Goal: Information Seeking & Learning: Learn about a topic

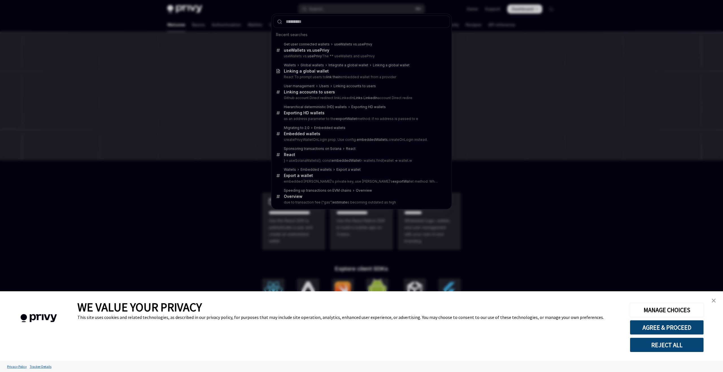
type input "**********"
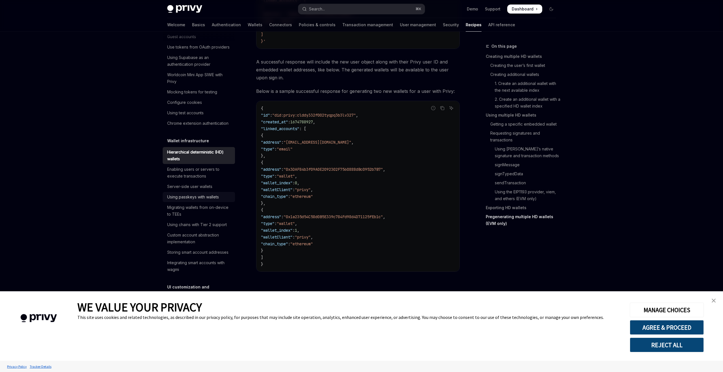
scroll to position [53, 0]
click at [715, 299] on img "close banner" at bounding box center [714, 301] width 4 height 4
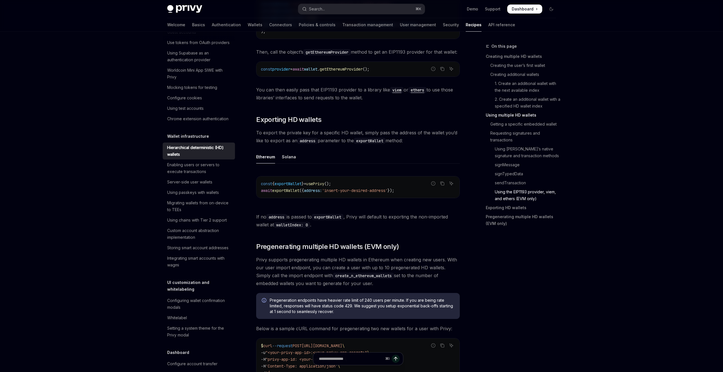
scroll to position [1270, 0]
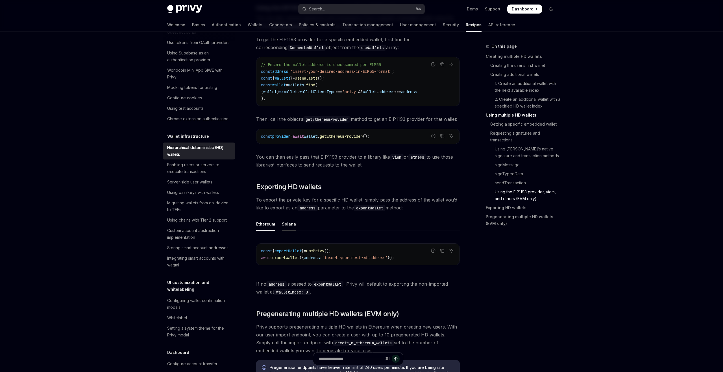
click at [292, 231] on div "Solana" at bounding box center [289, 223] width 14 height 13
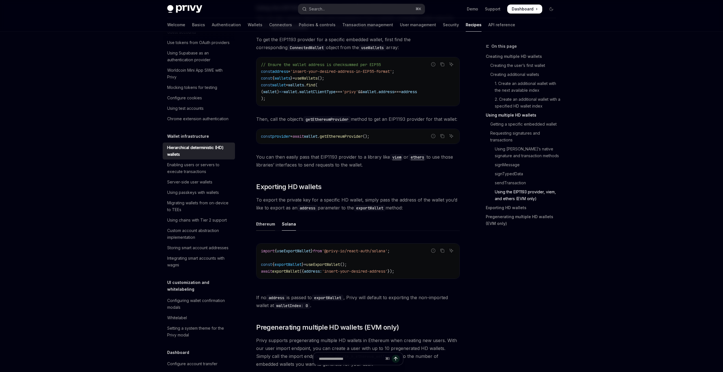
click at [267, 231] on div "Ethereum" at bounding box center [265, 223] width 19 height 13
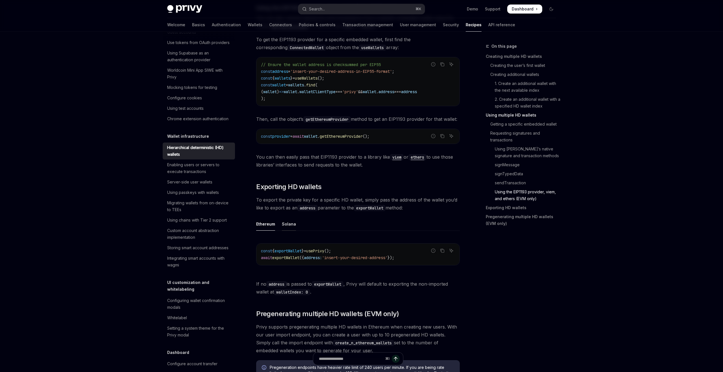
click at [289, 231] on div "Solana" at bounding box center [289, 223] width 14 height 13
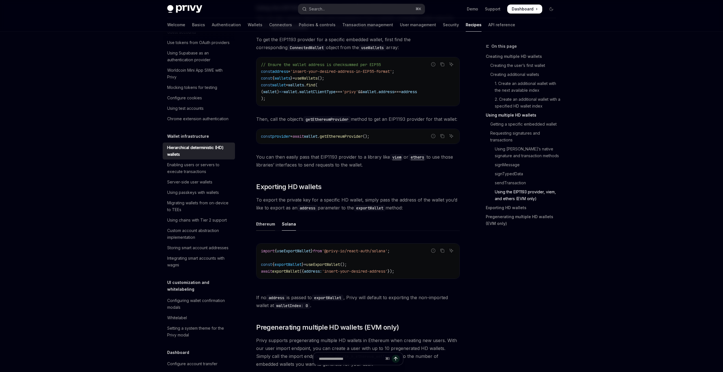
click at [268, 230] on div "Ethereum" at bounding box center [265, 223] width 19 height 13
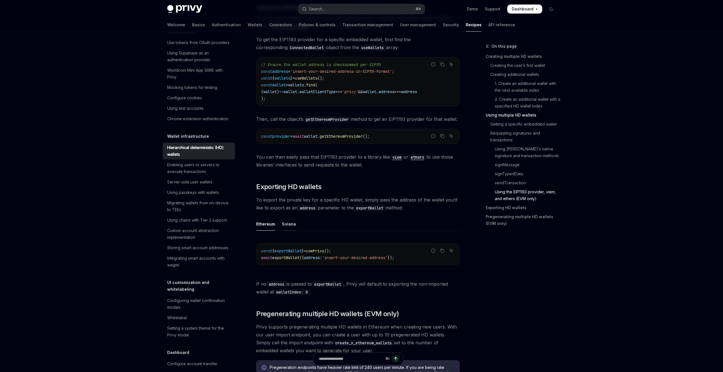
click at [287, 230] on div "Solana" at bounding box center [289, 223] width 14 height 13
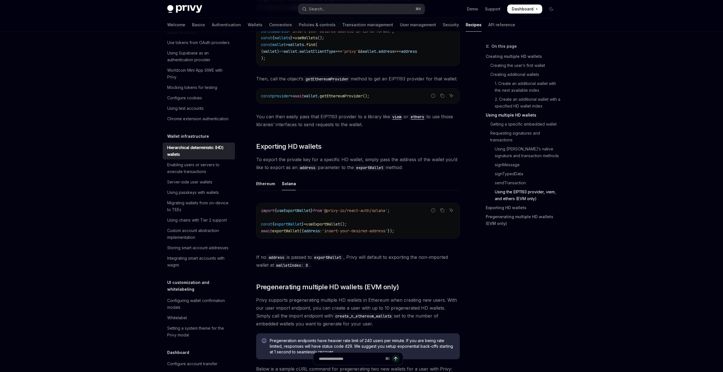
scroll to position [1312, 0]
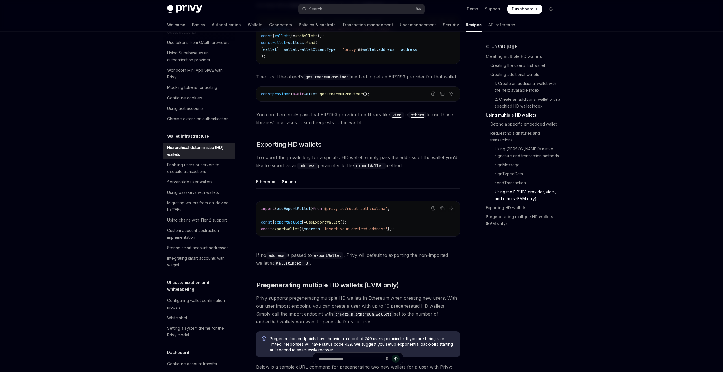
click at [266, 181] on div "Ethereum" at bounding box center [265, 181] width 19 height 13
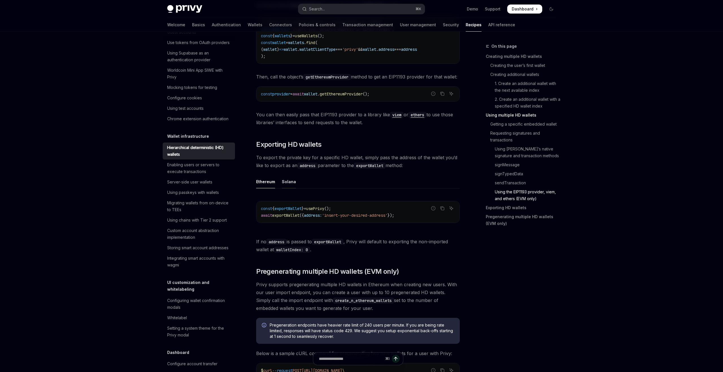
click at [290, 188] on div "Solana" at bounding box center [289, 181] width 14 height 13
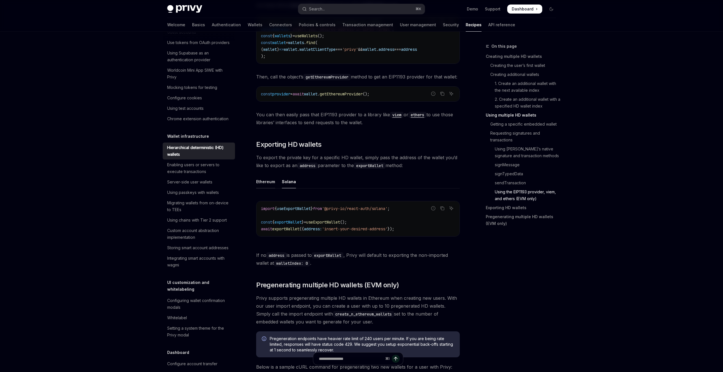
click at [267, 188] on div "Ethereum" at bounding box center [265, 181] width 19 height 13
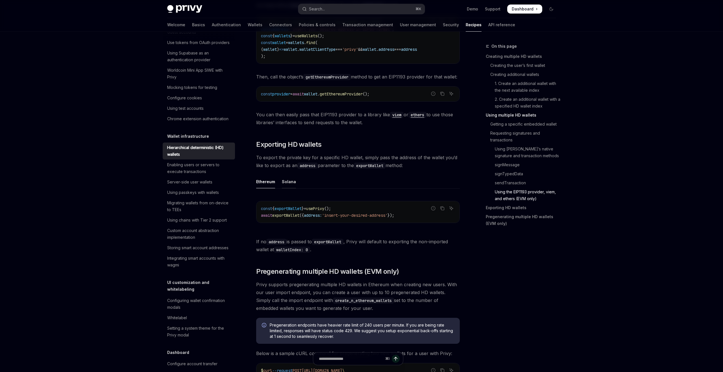
click at [289, 188] on div "Solana" at bounding box center [289, 181] width 14 height 13
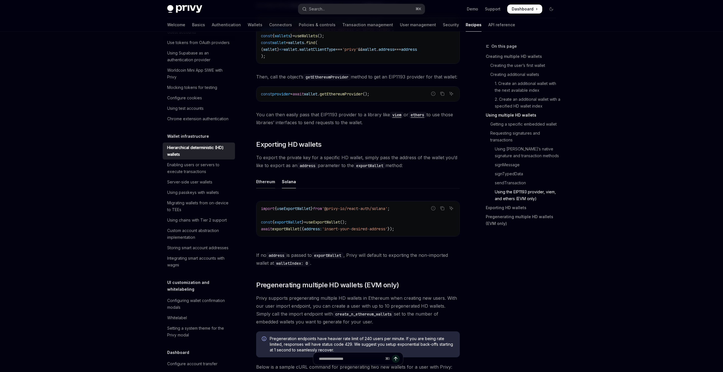
click at [269, 188] on div "Ethereum" at bounding box center [265, 181] width 19 height 13
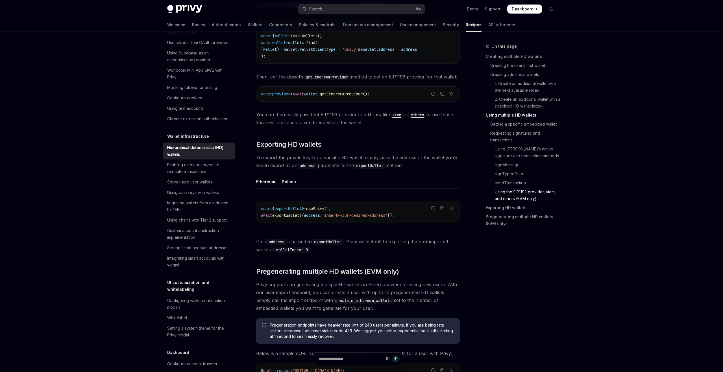
click at [293, 188] on div "Solana" at bounding box center [289, 181] width 14 height 13
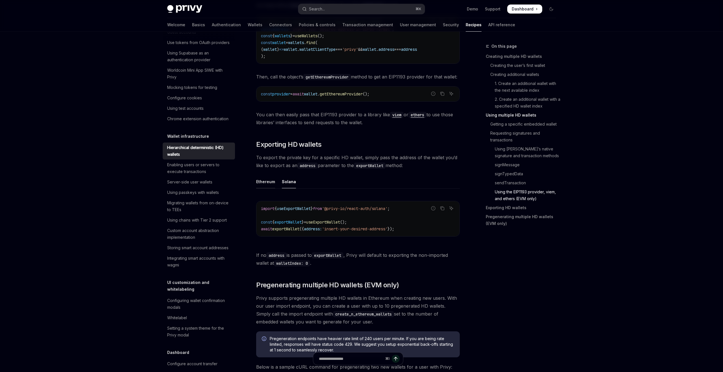
click at [266, 188] on div "Ethereum" at bounding box center [265, 181] width 19 height 13
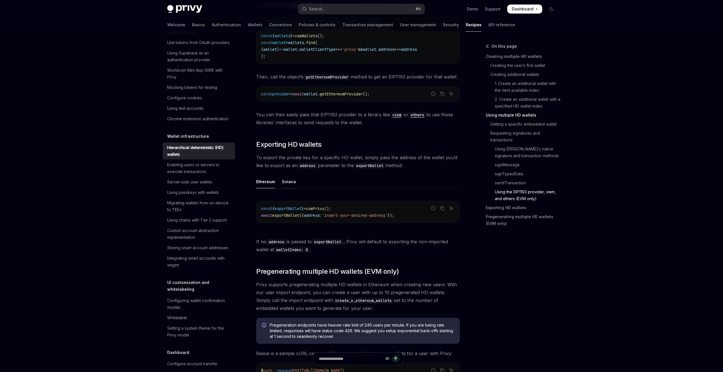
click at [282, 188] on div "Solana" at bounding box center [289, 181] width 14 height 13
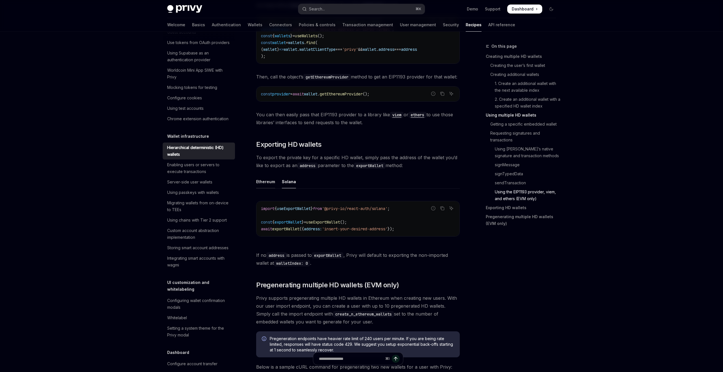
click at [267, 188] on div "Ethereum" at bounding box center [265, 181] width 19 height 13
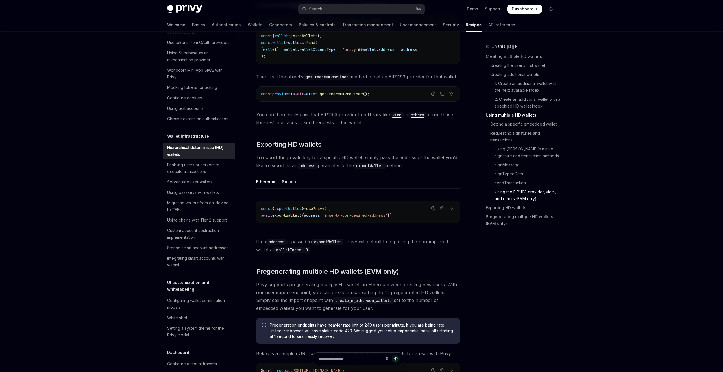
click at [282, 188] on div "Solana" at bounding box center [289, 181] width 14 height 13
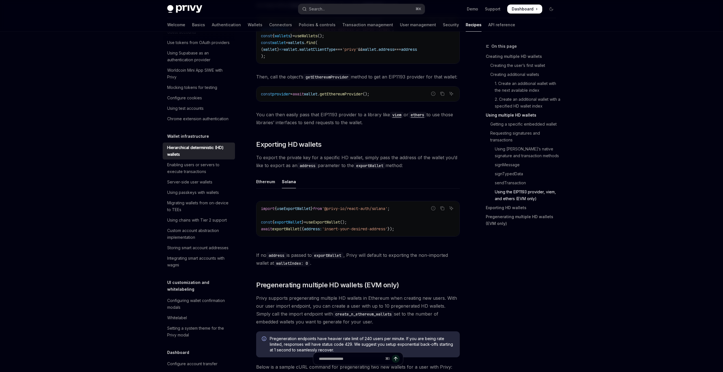
click at [353, 211] on code "import { useExportWallet } from '@privy-io/react-auth/solana' ; const { exportW…" at bounding box center [358, 218] width 194 height 27
click at [345, 219] on code "import { useExportWallet } from '@privy-io/react-auth/solana' ; const { exportW…" at bounding box center [358, 218] width 194 height 27
click at [346, 211] on span "'@privy-io/react-auth/solana'" at bounding box center [355, 208] width 66 height 5
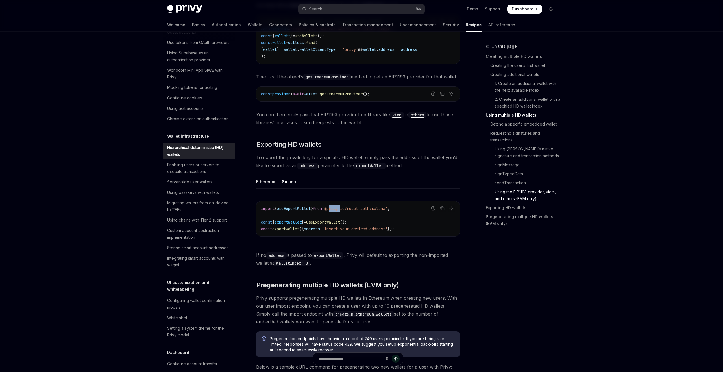
click at [346, 211] on span "'@privy-io/react-auth/solana'" at bounding box center [355, 208] width 66 height 5
copy code "import { useExportWallet } from '@privy-io/react-auth/solana' ;"
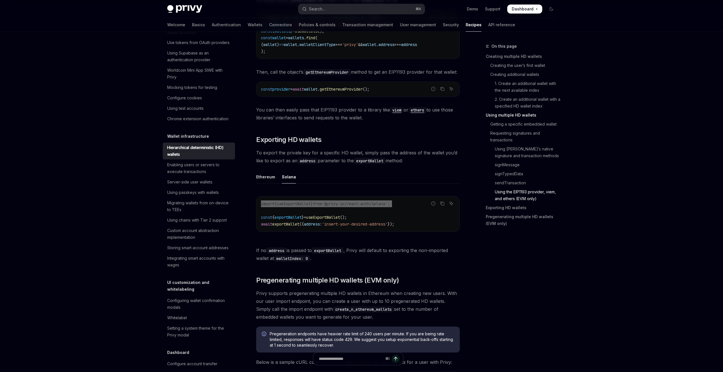
scroll to position [1317, 0]
click at [318, 220] on span "useExportWallet" at bounding box center [323, 217] width 34 height 5
copy code "const { exportWallet } = useExportWallet ();"
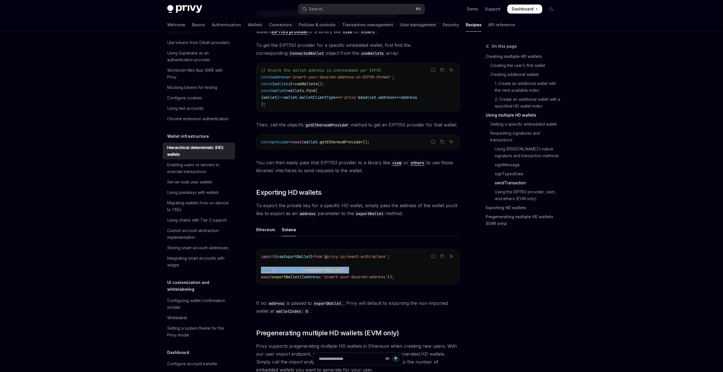
scroll to position [1320, 0]
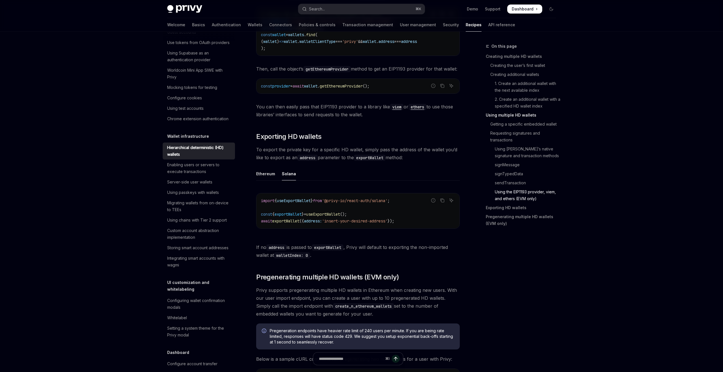
click at [387, 224] on span "'insert-your-desired-address'" at bounding box center [355, 221] width 66 height 5
click at [394, 213] on code "import { useExportWallet } from '@privy-io/react-auth/solana' ; const { exportW…" at bounding box center [358, 210] width 194 height 27
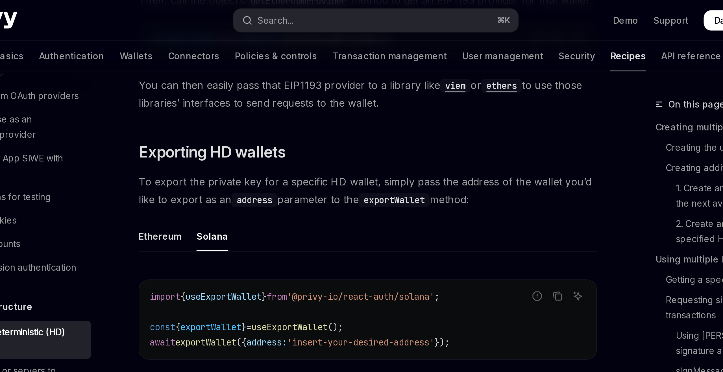
scroll to position [1365, 0]
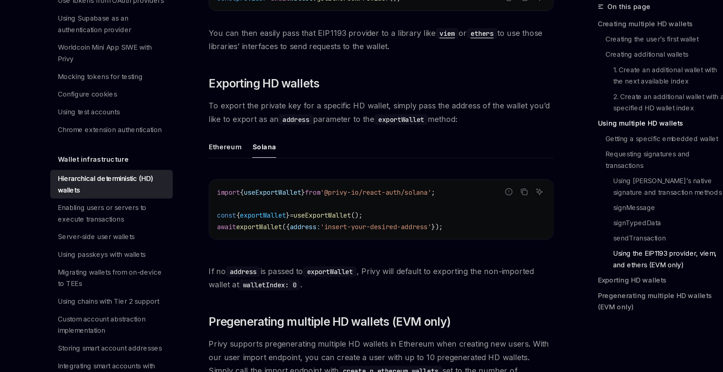
click at [355, 158] on span "'@privy-io/react-auth/solana'" at bounding box center [355, 155] width 66 height 5
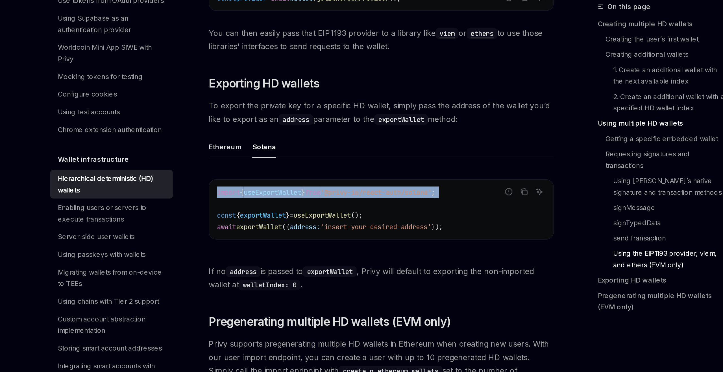
click at [355, 158] on span "'@privy-io/react-auth/solana'" at bounding box center [355, 155] width 66 height 5
copy code "import { useExportWallet } from '@privy-io/react-auth/solana' ;"
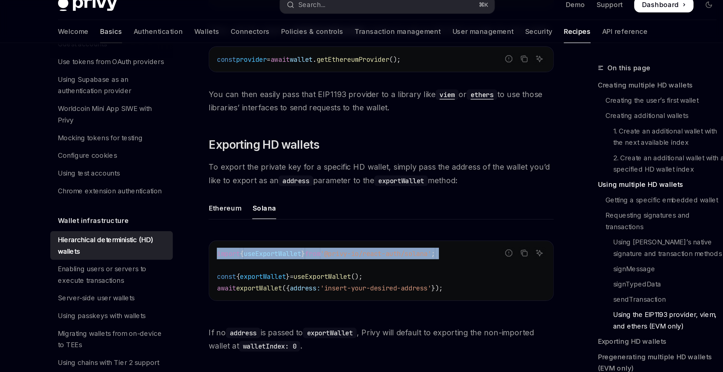
click at [192, 26] on link "Basics" at bounding box center [198, 25] width 13 height 14
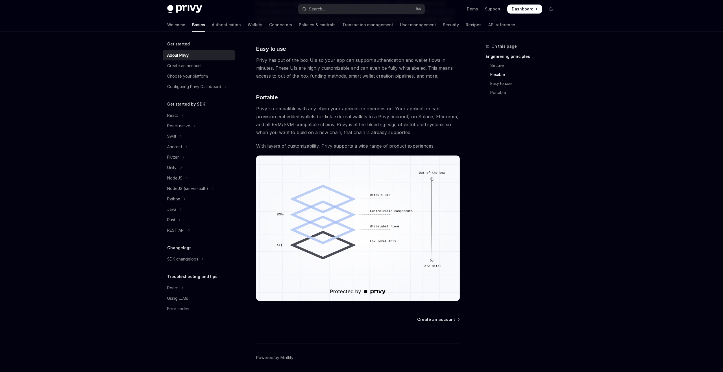
scroll to position [363, 0]
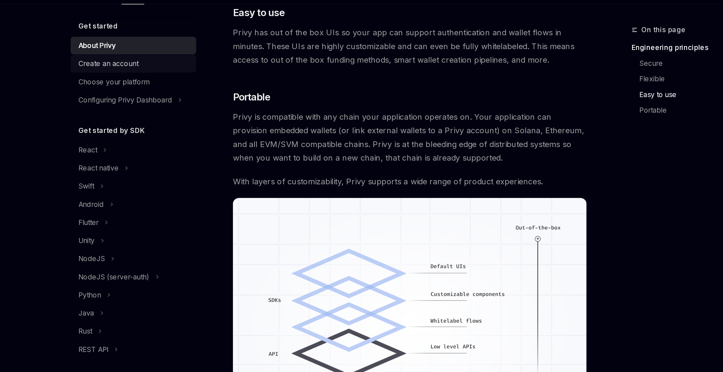
click at [209, 67] on div "Create an account" at bounding box center [199, 65] width 64 height 7
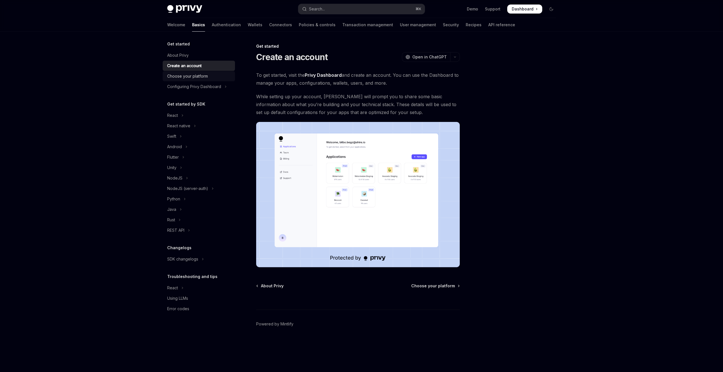
click at [209, 78] on div "Choose your platform" at bounding box center [199, 76] width 64 height 7
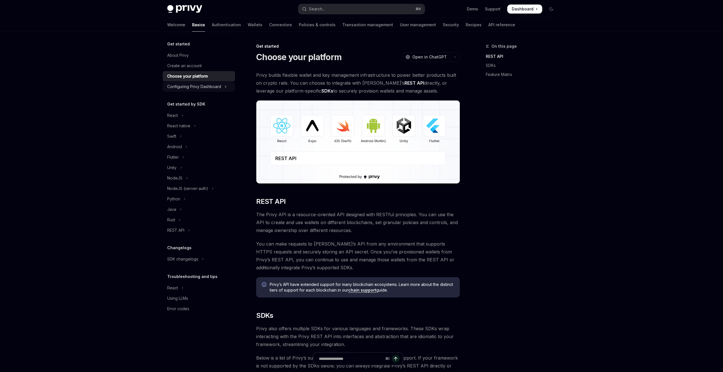
click at [217, 86] on div "Configuring Privy Dashboard" at bounding box center [194, 86] width 54 height 7
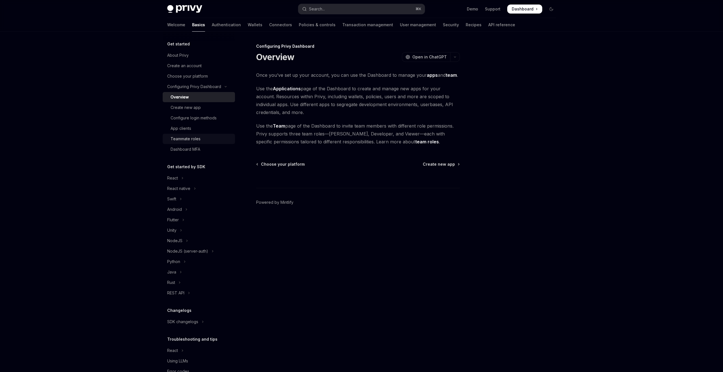
scroll to position [16, 0]
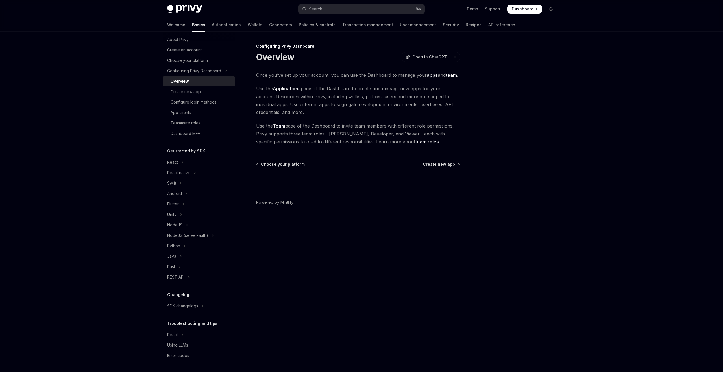
click at [523, 8] on span "Dashboard" at bounding box center [523, 9] width 22 height 6
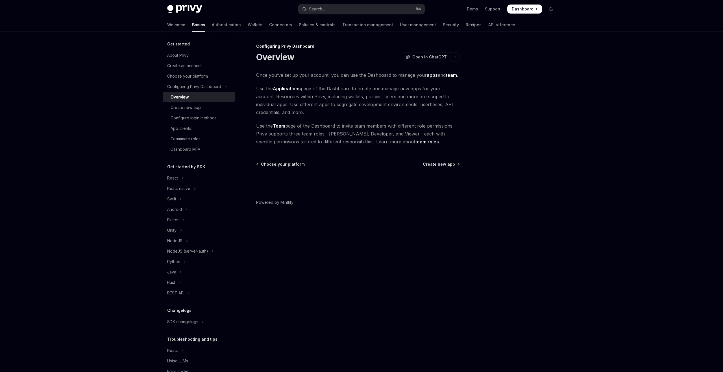
click at [183, 41] on h5 "Get started" at bounding box center [178, 44] width 23 height 7
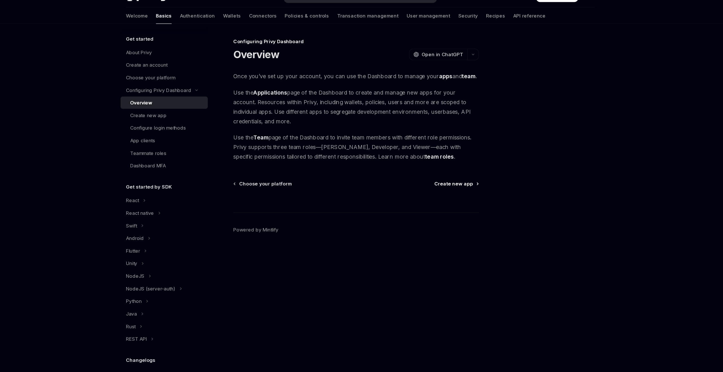
click at [443, 162] on span "Create new app" at bounding box center [439, 165] width 32 height 6
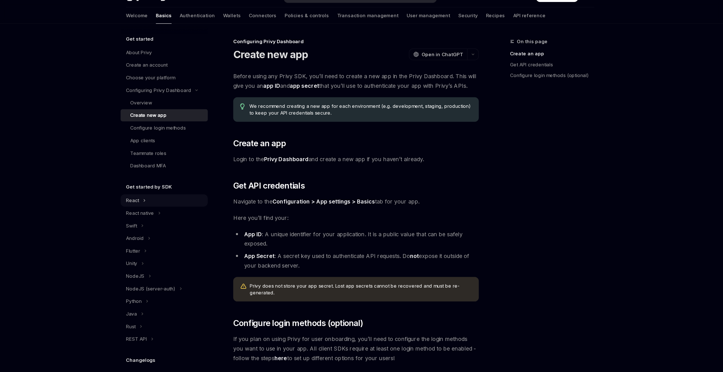
click at [196, 176] on button "React" at bounding box center [199, 178] width 72 height 10
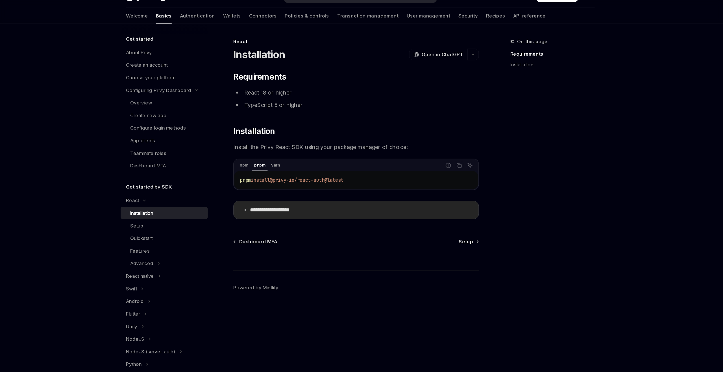
click at [267, 184] on icon at bounding box center [265, 185] width 3 height 3
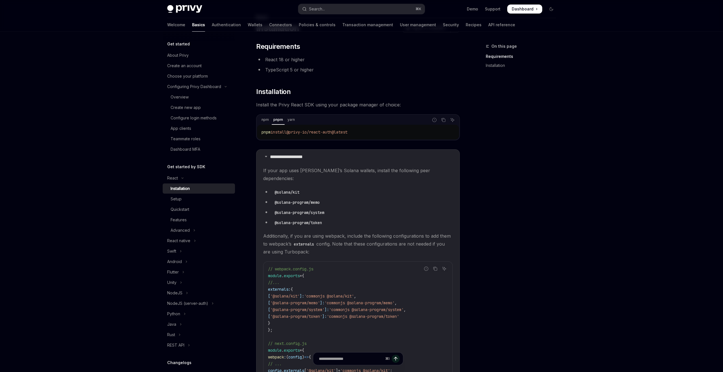
scroll to position [28, 0]
click at [313, 135] on span "@privy-io/react-auth@latest" at bounding box center [316, 133] width 61 height 5
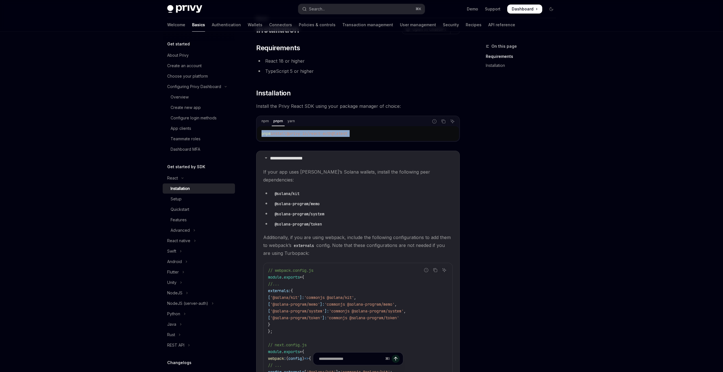
click at [313, 135] on span "@privy-io/react-auth@latest" at bounding box center [316, 133] width 61 height 5
click at [257, 123] on div "npm pnpm yarn" at bounding box center [342, 122] width 171 height 10
click at [270, 131] on span "install" at bounding box center [276, 133] width 16 height 5
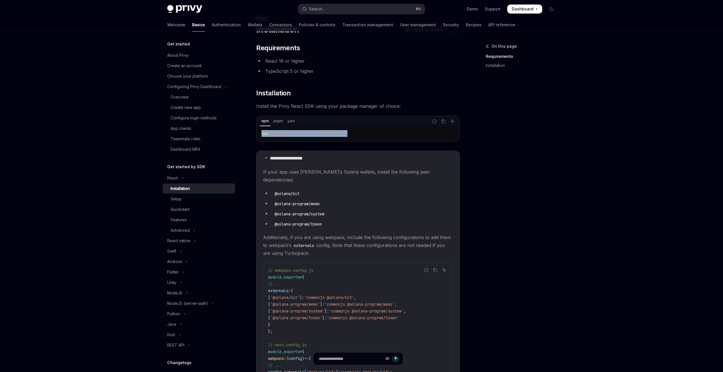
copy div "npm install @privy-io/react-auth@latest"
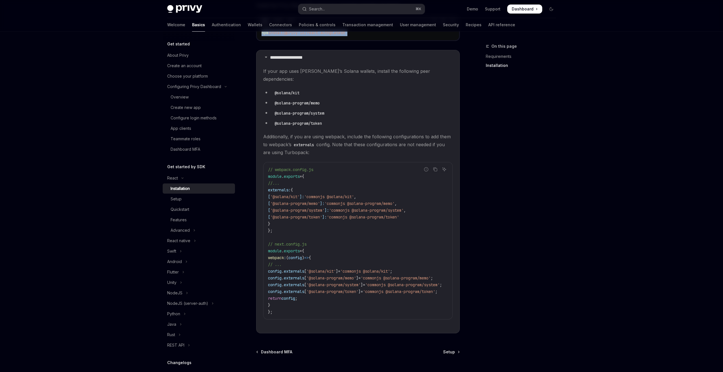
scroll to position [110, 0]
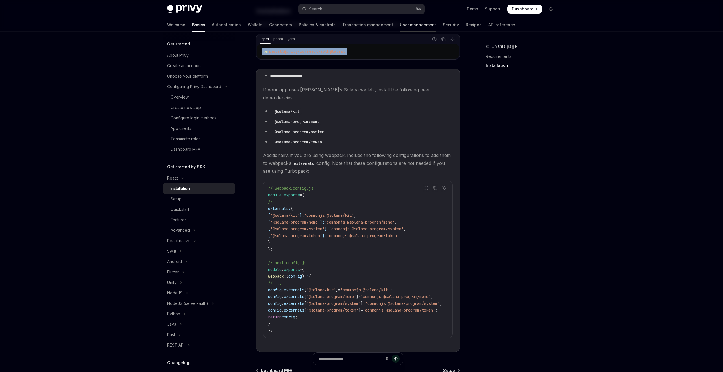
type textarea "*"
click at [383, 12] on button "Search... ⌘ K" at bounding box center [361, 9] width 126 height 10
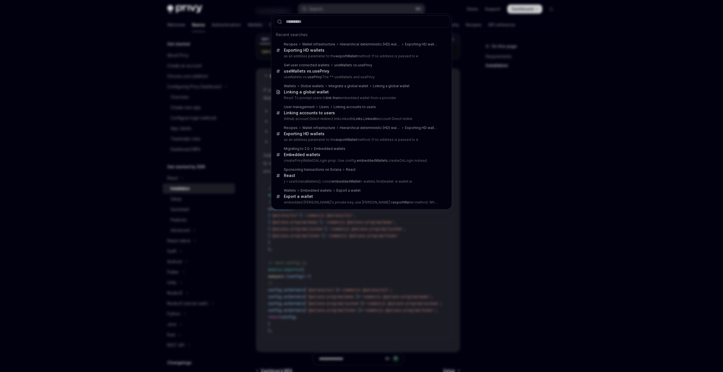
type input "**********"
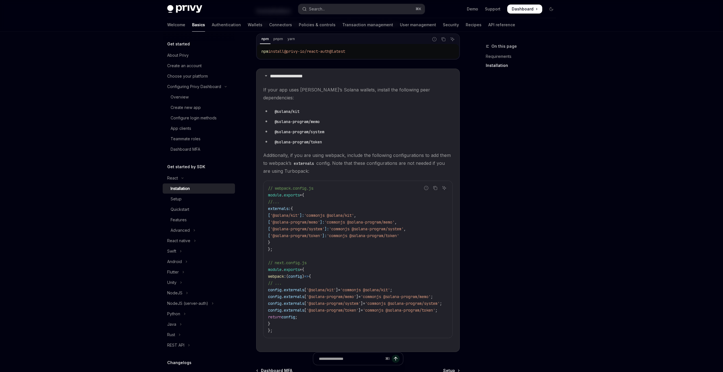
type textarea "*"
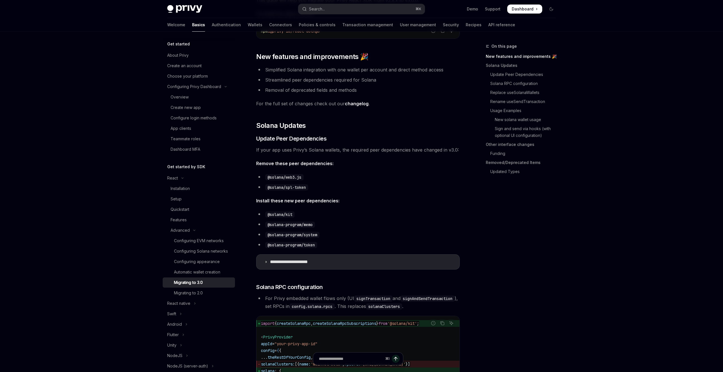
scroll to position [162, 0]
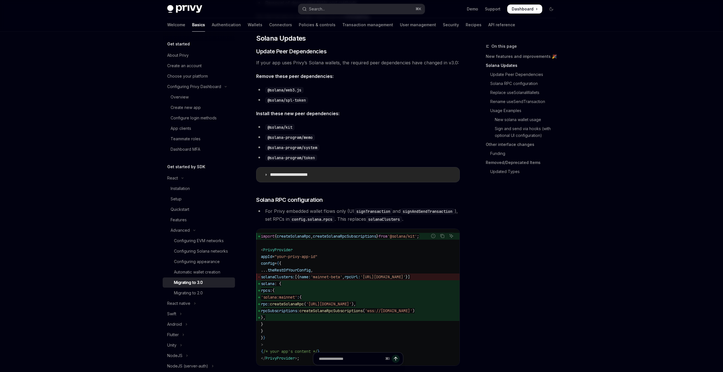
click at [294, 175] on p "**********" at bounding box center [296, 175] width 53 height 6
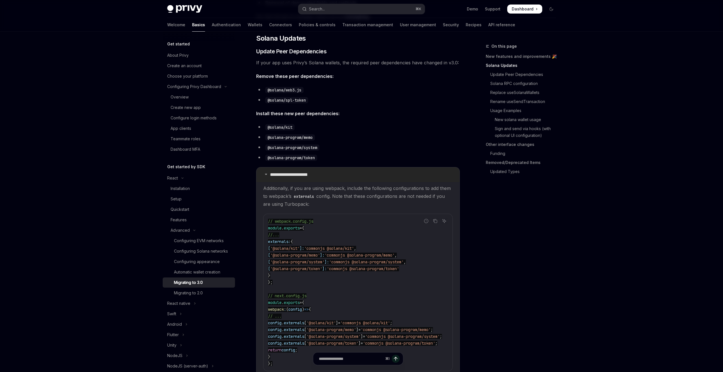
click at [300, 174] on p "**********" at bounding box center [296, 175] width 53 height 6
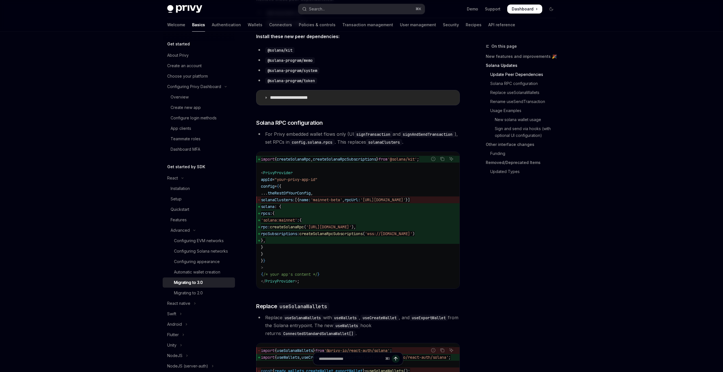
scroll to position [245, 0]
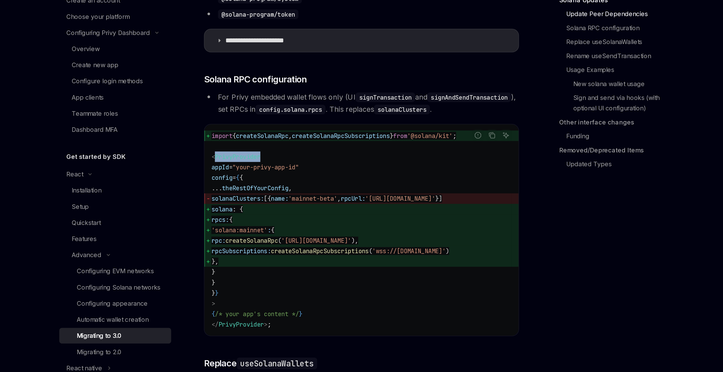
drag, startPoint x: 263, startPoint y: 174, endPoint x: 294, endPoint y: 173, distance: 31.3
click at [294, 173] on code "import { createSolanaRpc , createSolanaRpcSubscriptions } from '@solana/kit' ; …" at bounding box center [358, 214] width 194 height 129
copy span "PrivyProvider"
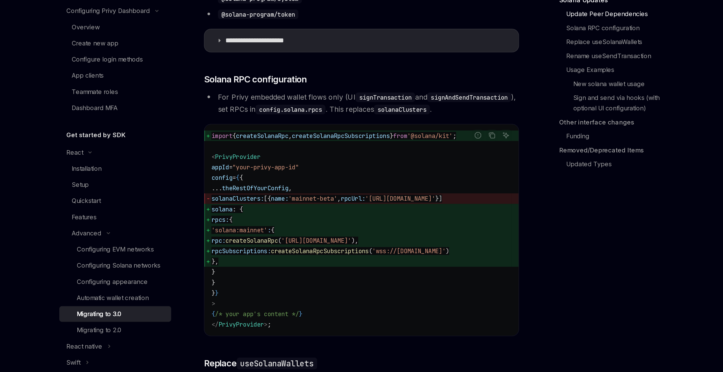
click at [304, 224] on span "createSolanaRpc" at bounding box center [287, 221] width 34 height 5
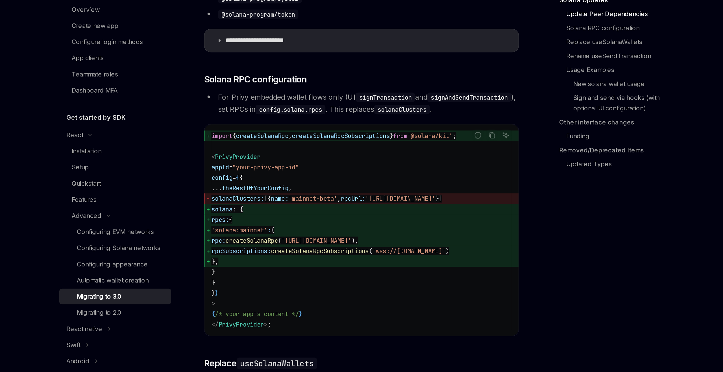
scroll to position [23, 0]
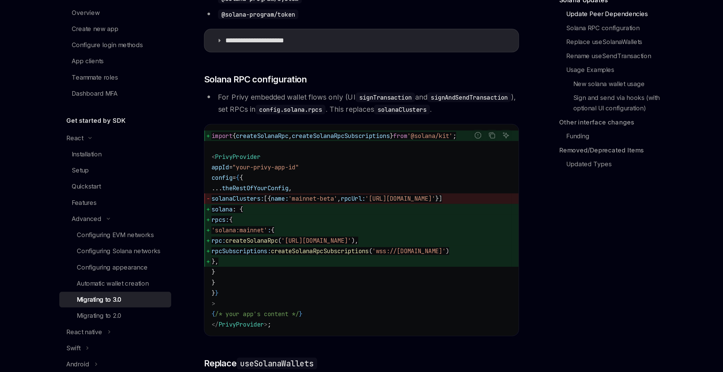
drag, startPoint x: 280, startPoint y: 249, endPoint x: 261, endPoint y: 209, distance: 44.5
click at [261, 209] on code "import { createSolanaRpc , createSolanaRpcSubscriptions } from '@solana/kit' ; …" at bounding box center [358, 214] width 194 height 129
copy code "solana : { rpcs: { 'solana:mainnet' : { rpc: createSolanaRpc ( '[URL][DOMAIN_NA…"
click at [265, 237] on span "}," at bounding box center [263, 234] width 5 height 5
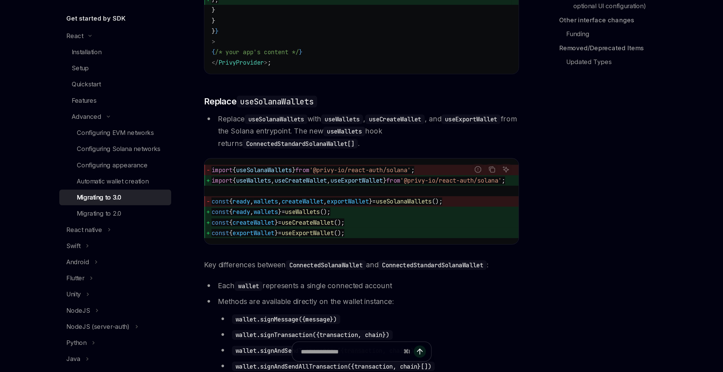
scroll to position [397, 0]
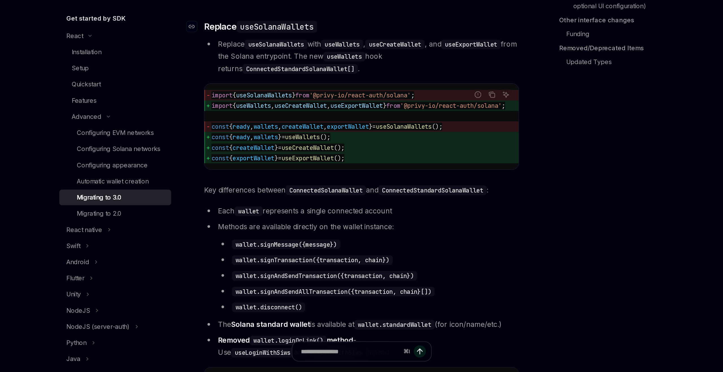
click at [299, 153] on code "useSolanaWallets" at bounding box center [303, 149] width 52 height 8
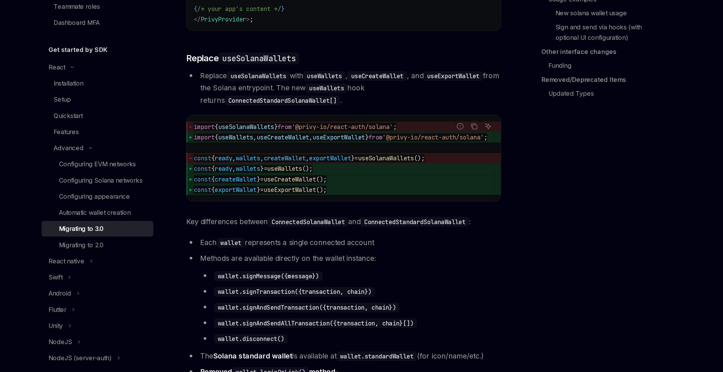
click at [372, 202] on span "useExportWallet" at bounding box center [355, 199] width 34 height 5
click at [429, 204] on div "Report incorrect code" at bounding box center [433, 202] width 40 height 6
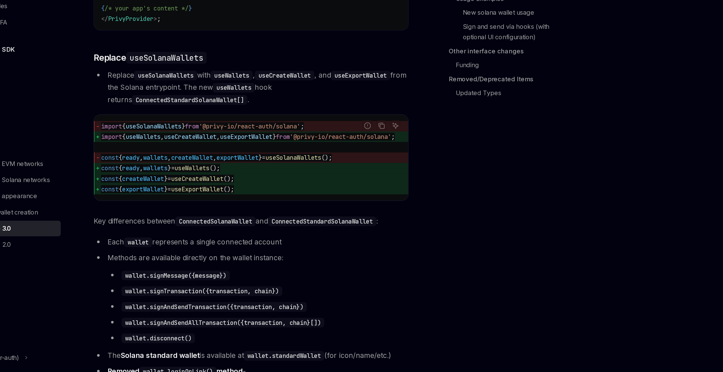
click at [397, 241] on div "import { useSolanaWallets } from '@privy-io/react-auth/solana' ; import { useWa…" at bounding box center [357, 213] width 203 height 55
click at [348, 202] on span "useExportWallet" at bounding box center [355, 199] width 34 height 5
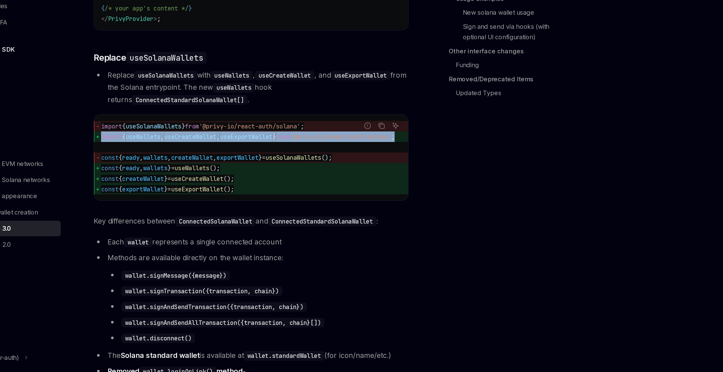
click at [348, 202] on span "useExportWallet" at bounding box center [355, 199] width 34 height 5
copy code "import { useWallets , useCreateWallet , useExportWallet } from '@privy-io/react…"
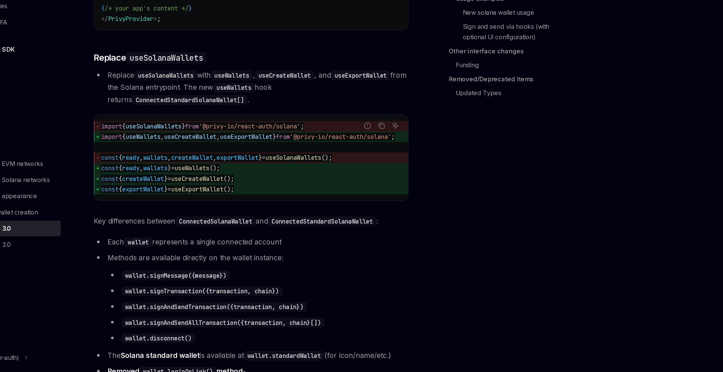
click at [331, 202] on span "useCreateWallet" at bounding box center [319, 199] width 34 height 5
drag, startPoint x: 280, startPoint y: 210, endPoint x: 384, endPoint y: 208, distance: 104.5
click at [384, 203] on span "import { useWallets , useCreateWallet , useExportWallet } from '@privy-io/react…" at bounding box center [362, 200] width 203 height 7
copy span "useWallets , useCreateWallet , useExportWallet"
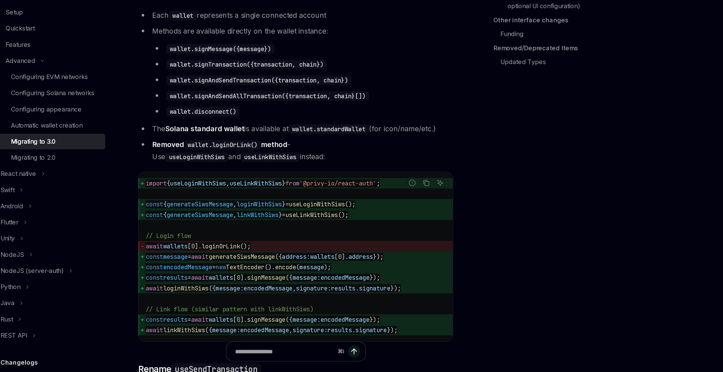
scroll to position [58, 0]
click at [415, 237] on li "Removed wallet.loginOrLink() method - Use useLoginWithSiws and useLinkWithSiws …" at bounding box center [358, 229] width 204 height 16
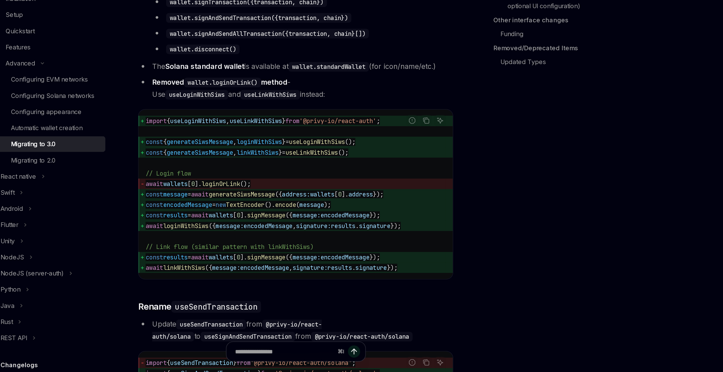
scroll to position [564, 0]
click at [318, 187] on code "wallet.loginOrLink()" at bounding box center [311, 184] width 50 height 6
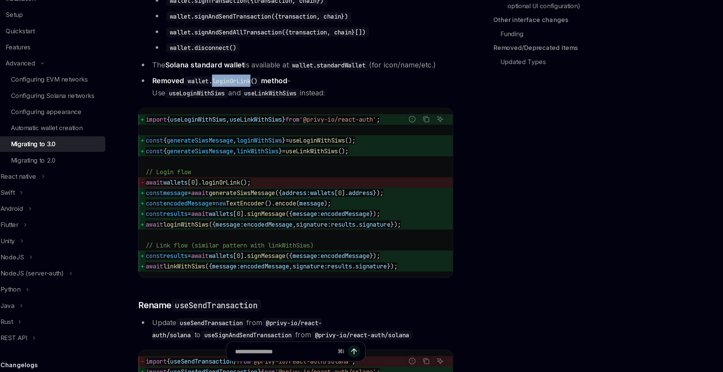
click at [318, 187] on code "wallet.loginOrLink()" at bounding box center [311, 184] width 50 height 6
copy code "loginOrLink"
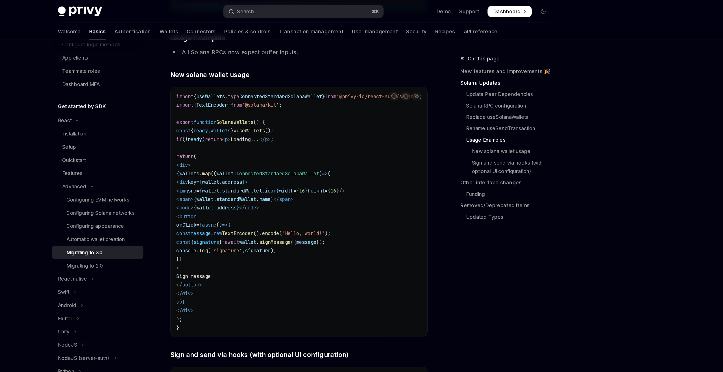
scroll to position [69, 0]
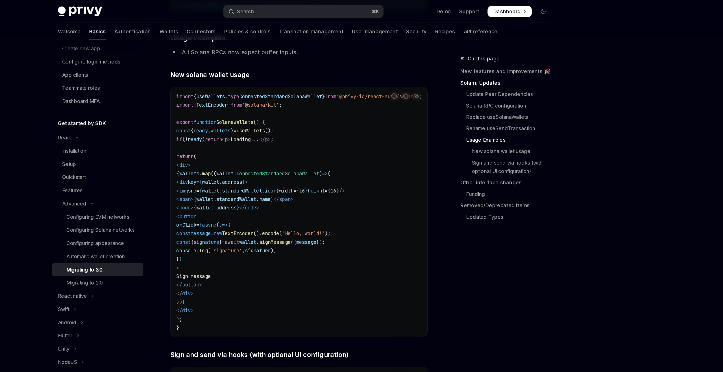
click at [340, 153] on span "icon" at bounding box center [335, 150] width 9 height 5
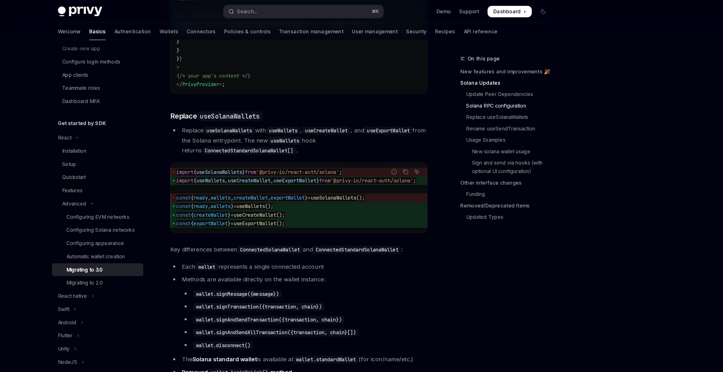
scroll to position [453, 0]
click at [361, 8] on button "Search... ⌘ K" at bounding box center [361, 9] width 126 height 10
type input "**********"
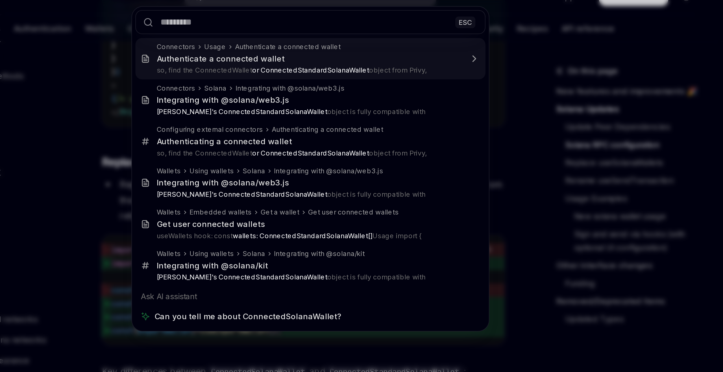
type textarea "*"
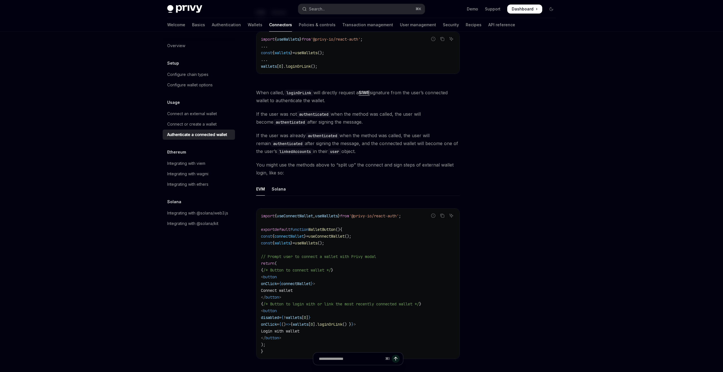
scroll to position [220, 0]
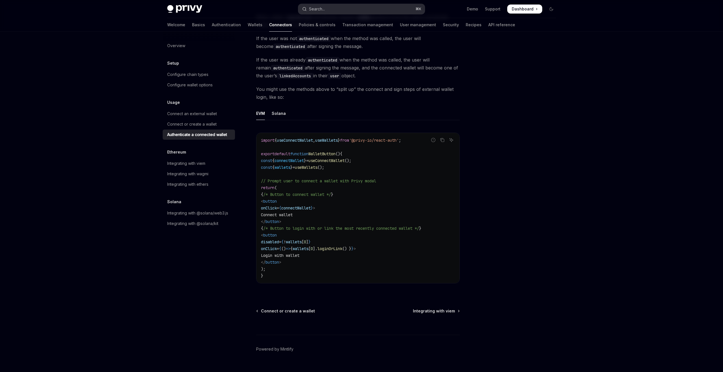
click at [319, 12] on button "Search... ⌘ K" at bounding box center [361, 9] width 126 height 10
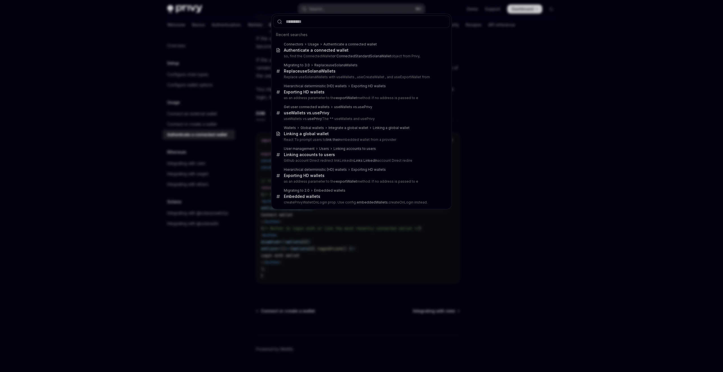
type input "**********"
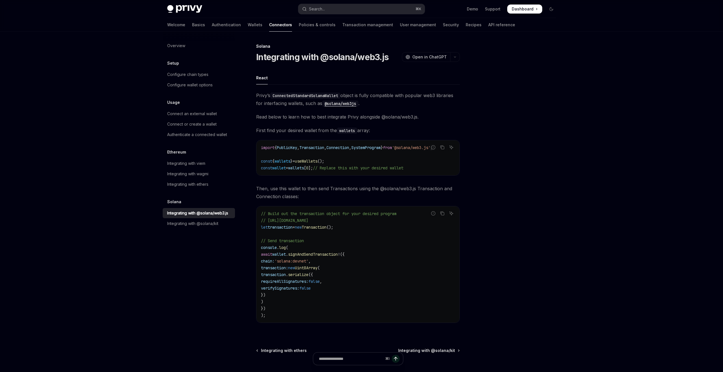
type textarea "*"
